Goal: Task Accomplishment & Management: Use online tool/utility

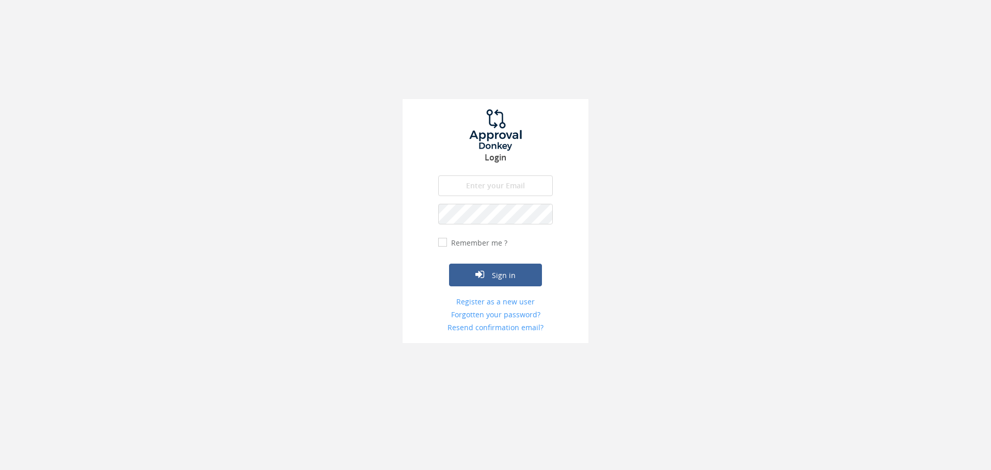
click at [477, 194] on input "email" at bounding box center [495, 186] width 115 height 21
type input "[EMAIL_ADDRESS][DOMAIN_NAME]"
click at [449, 264] on button "Sign in" at bounding box center [495, 275] width 93 height 23
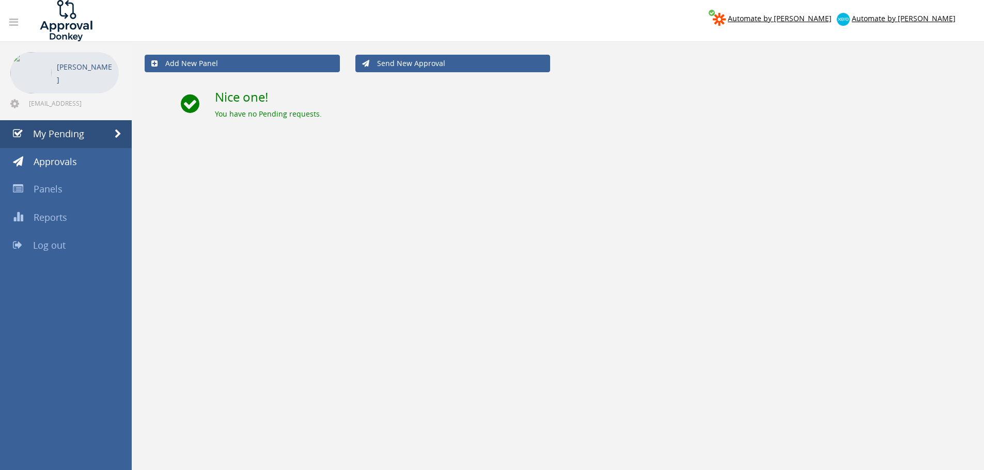
click at [43, 252] on link "Log out" at bounding box center [66, 246] width 132 height 28
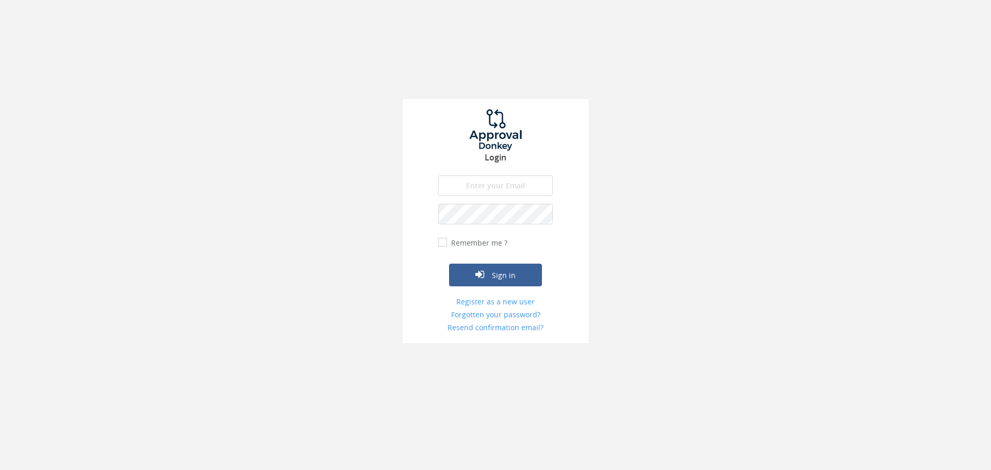
click at [532, 190] on input "email" at bounding box center [495, 186] width 115 height 21
click at [544, 192] on input "[EMAIL_ADDRESS][DOMAIN_NAME]" at bounding box center [495, 186] width 115 height 21
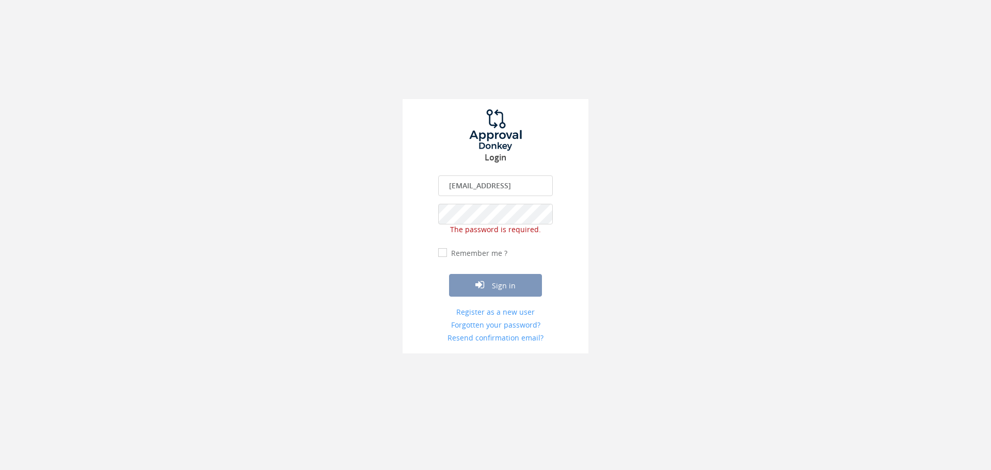
scroll to position [0, 2]
type input "[EMAIL_ADDRESS][DOMAIN_NAME]"
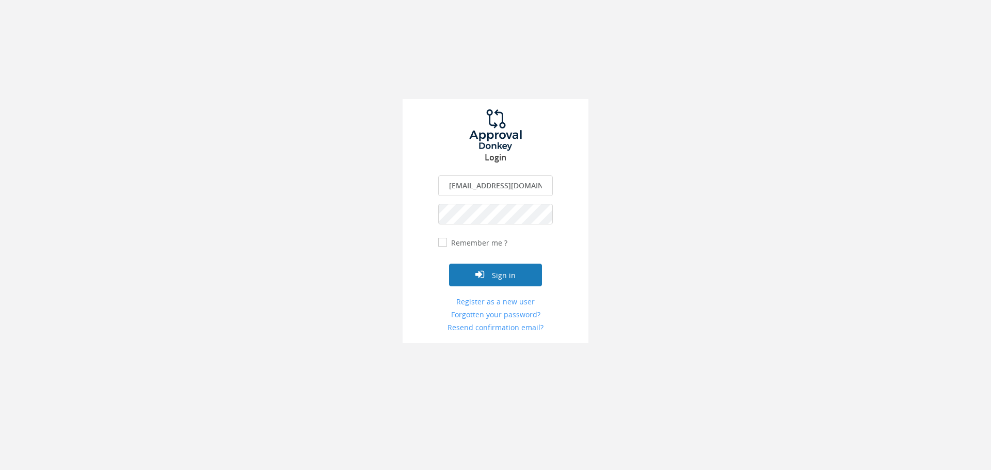
click at [503, 267] on button "Sign in" at bounding box center [495, 275] width 93 height 23
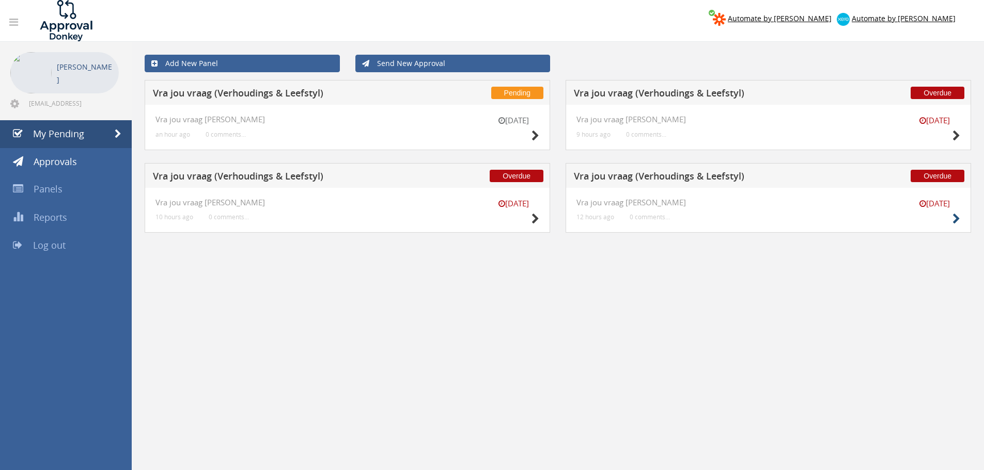
click at [960, 219] on div "[DATE] Vra jou vraag [PERSON_NAME] 12 hours ago 0 comments..." at bounding box center [767, 210] width 405 height 45
click at [955, 220] on icon at bounding box center [956, 219] width 8 height 11
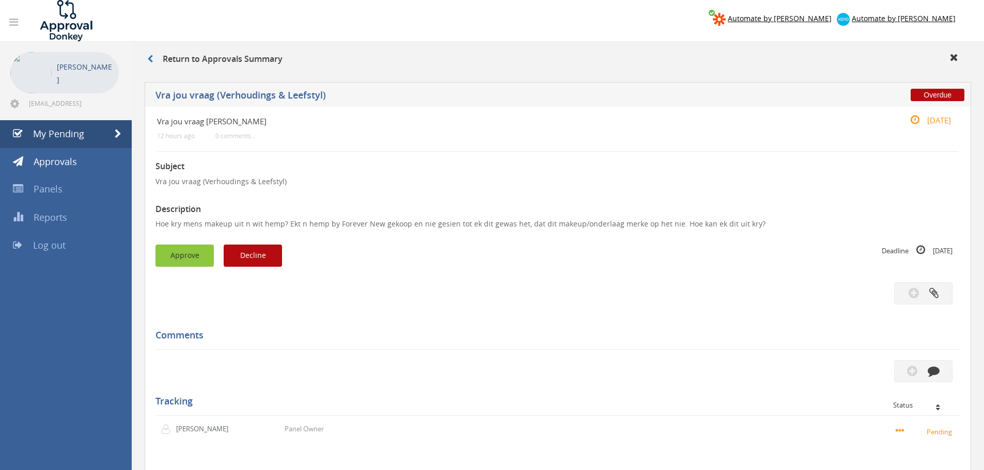
click at [195, 254] on button "Approve" at bounding box center [184, 256] width 58 height 22
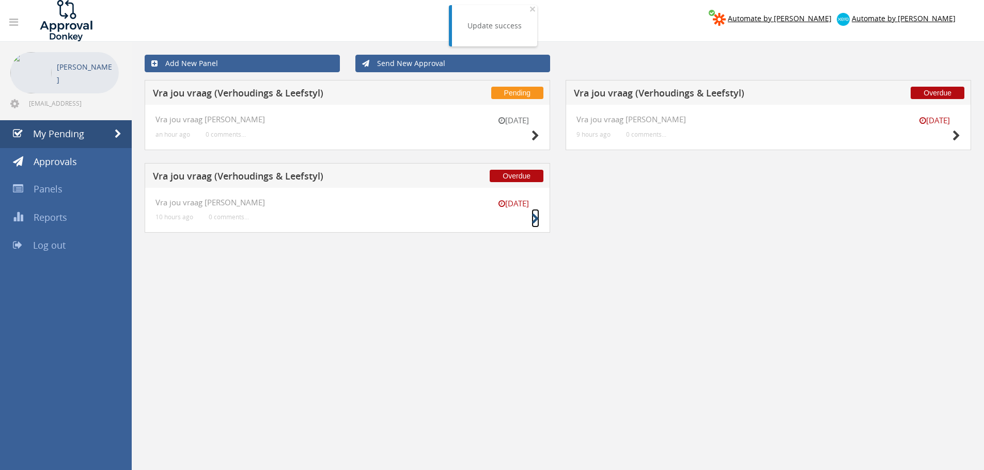
click at [534, 220] on icon at bounding box center [535, 219] width 8 height 11
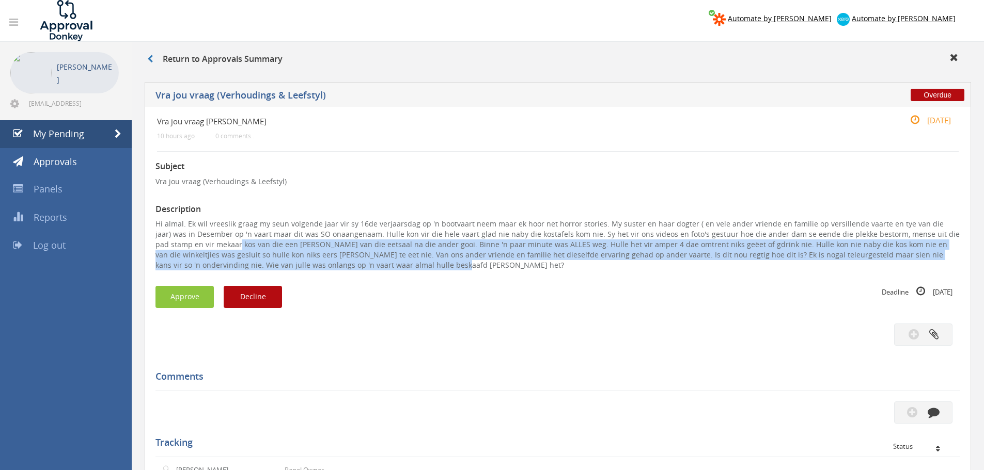
drag, startPoint x: 316, startPoint y: 265, endPoint x: 182, endPoint y: 242, distance: 136.3
click at [182, 242] on p "Hi almal. Ek wil vreeslik graag my seun volgende jaar vir sy 16de verjaarsdag o…" at bounding box center [557, 245] width 805 height 52
click at [234, 290] on button "Decline" at bounding box center [253, 297] width 58 height 22
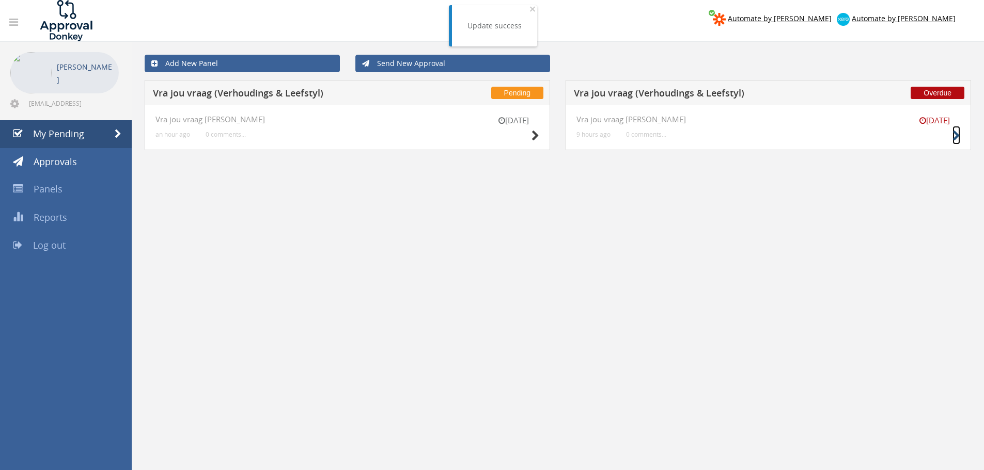
click at [957, 135] on icon at bounding box center [956, 136] width 8 height 11
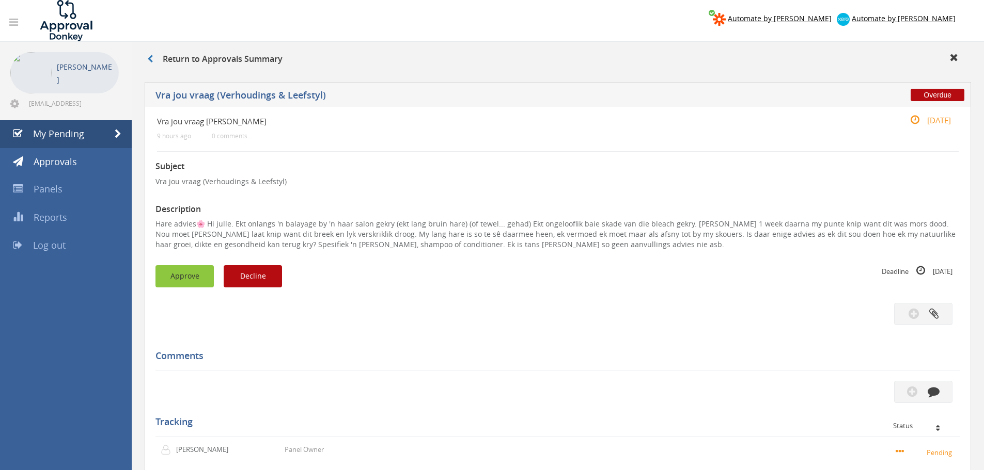
click at [197, 271] on button "Approve" at bounding box center [184, 276] width 58 height 22
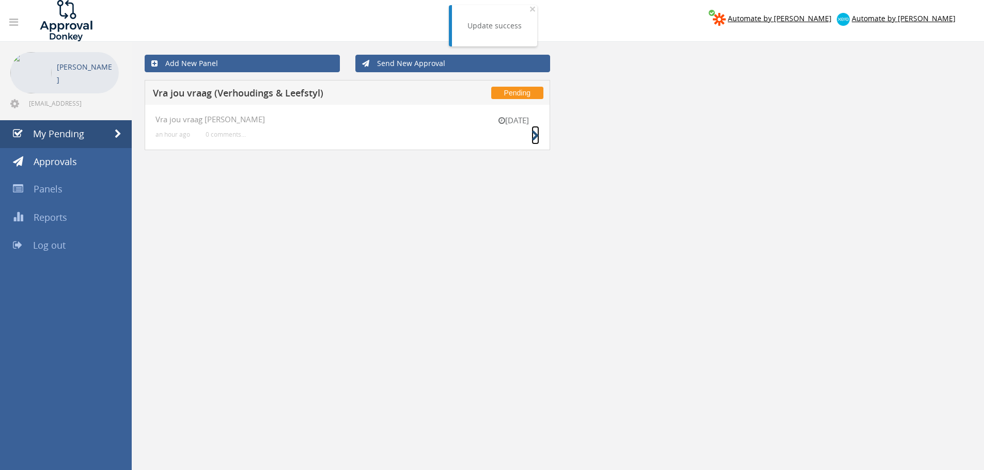
click at [536, 136] on icon at bounding box center [535, 136] width 8 height 11
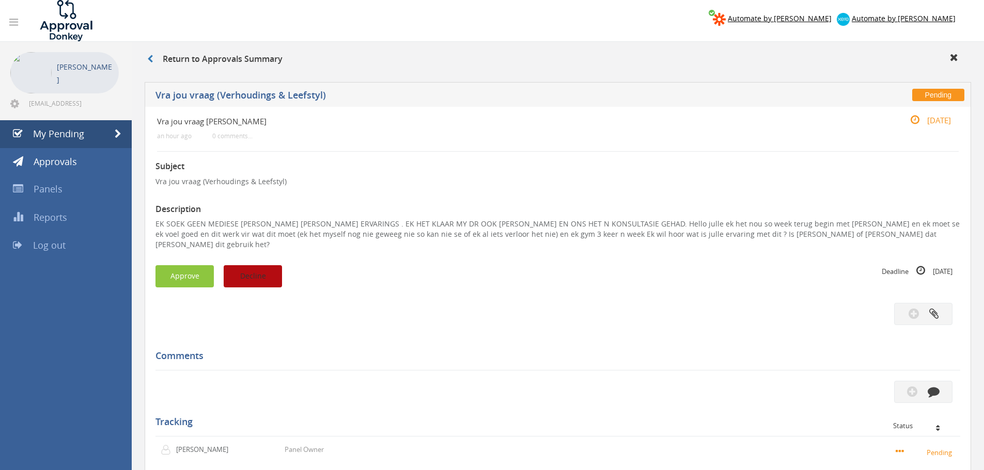
click at [267, 274] on button "Decline" at bounding box center [253, 276] width 58 height 22
